Goal: Find specific page/section: Find specific page/section

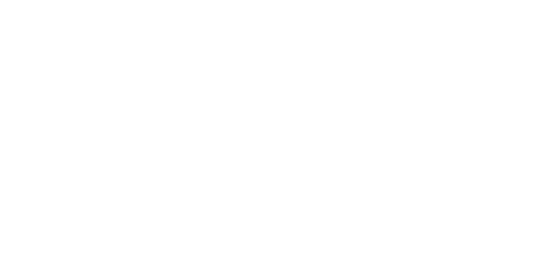
click at [14, 162] on icon at bounding box center [16, 175] width 27 height 27
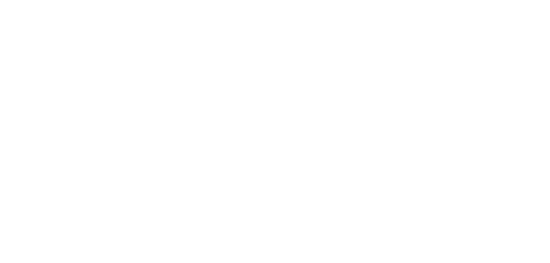
click at [16, 162] on icon at bounding box center [16, 175] width 27 height 27
